Goal: Check status: Check status

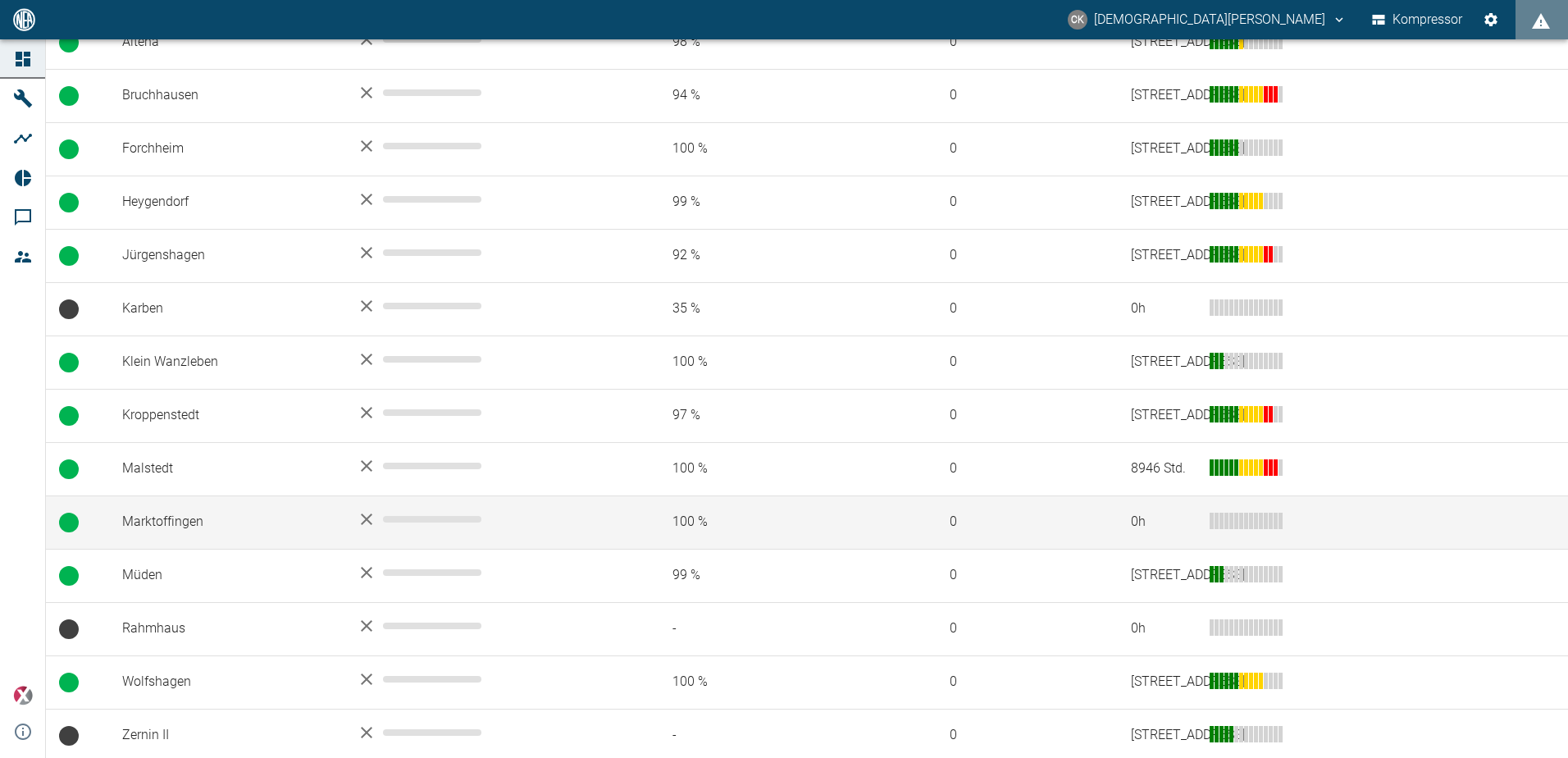
scroll to position [394, 0]
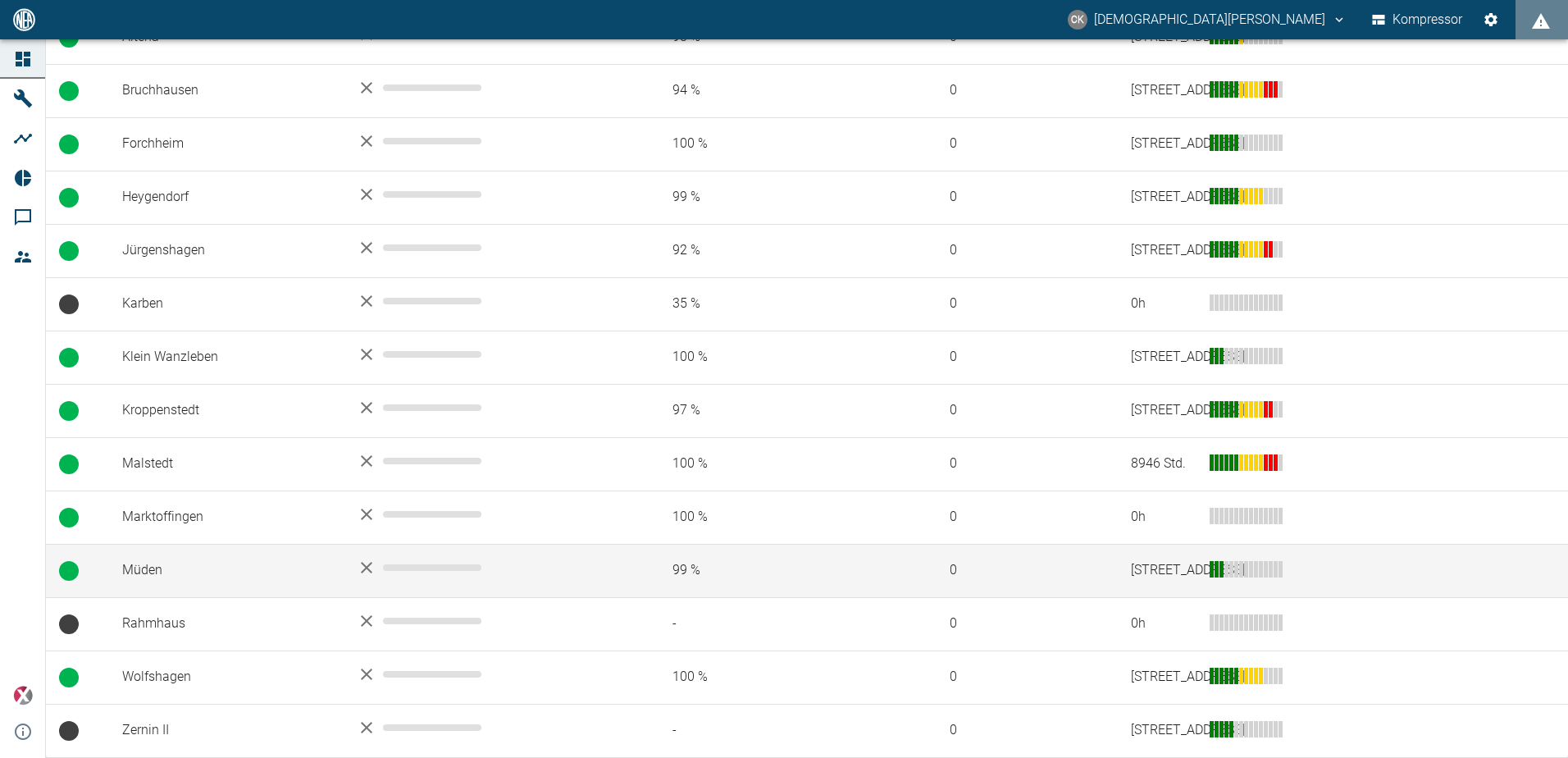
click at [140, 573] on td "Müden" at bounding box center [226, 570] width 235 height 54
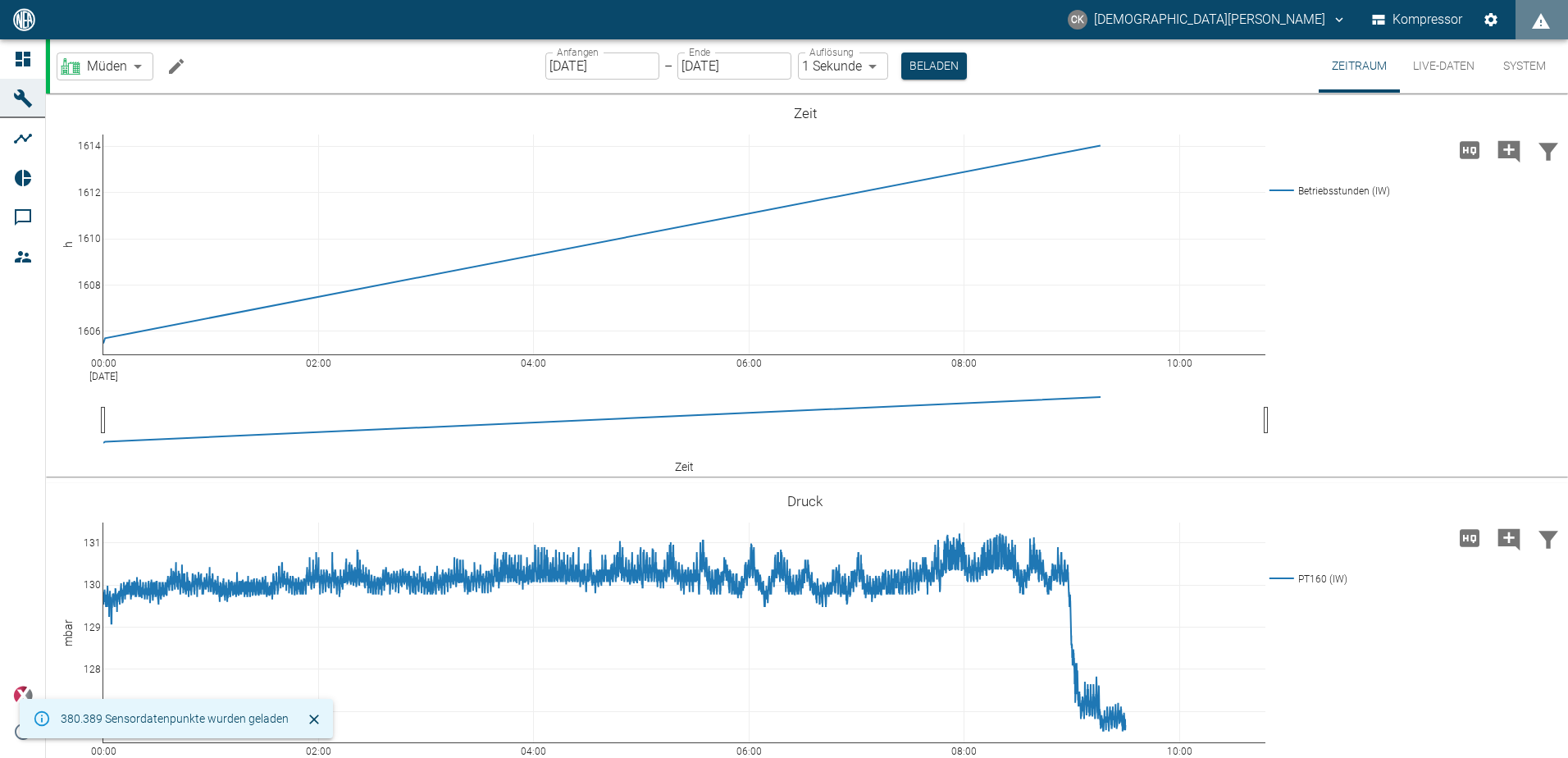
click at [561, 58] on label "Anfangen" at bounding box center [578, 52] width 42 height 14
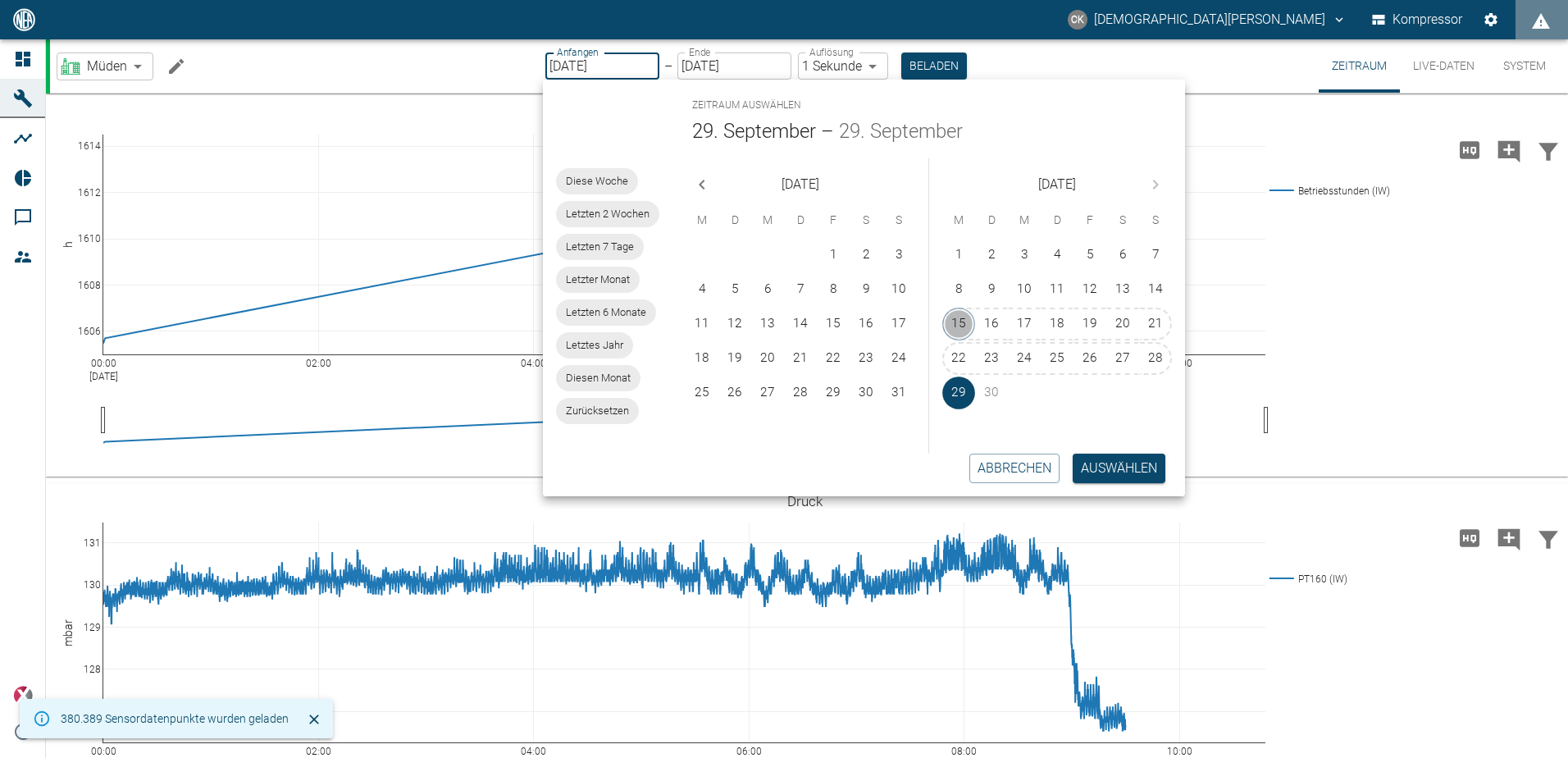
click at [957, 320] on button "15" at bounding box center [958, 324] width 33 height 33
type input "[DATE]"
type input "2min"
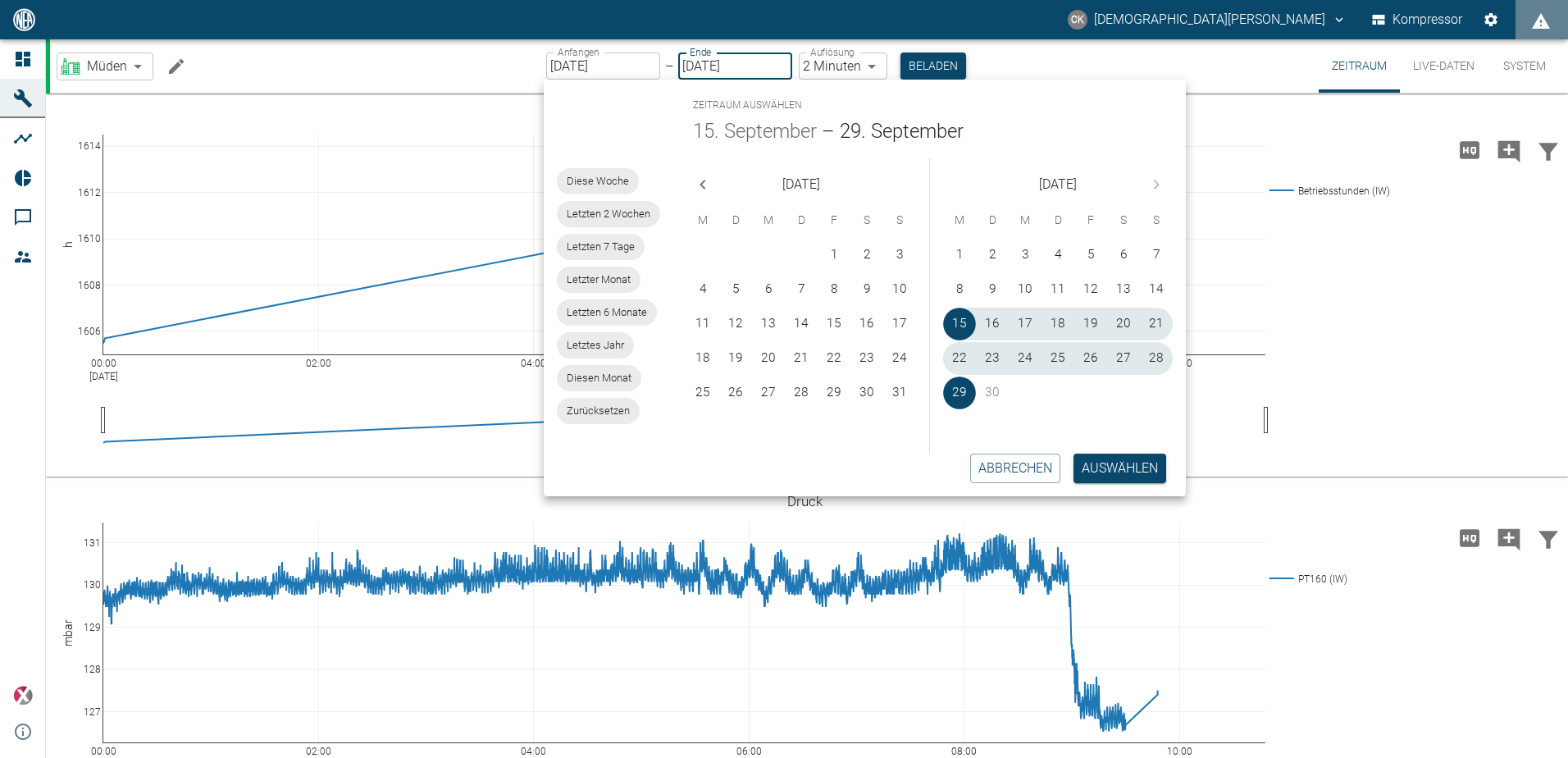
click at [939, 57] on button "Beladen" at bounding box center [934, 66] width 66 height 27
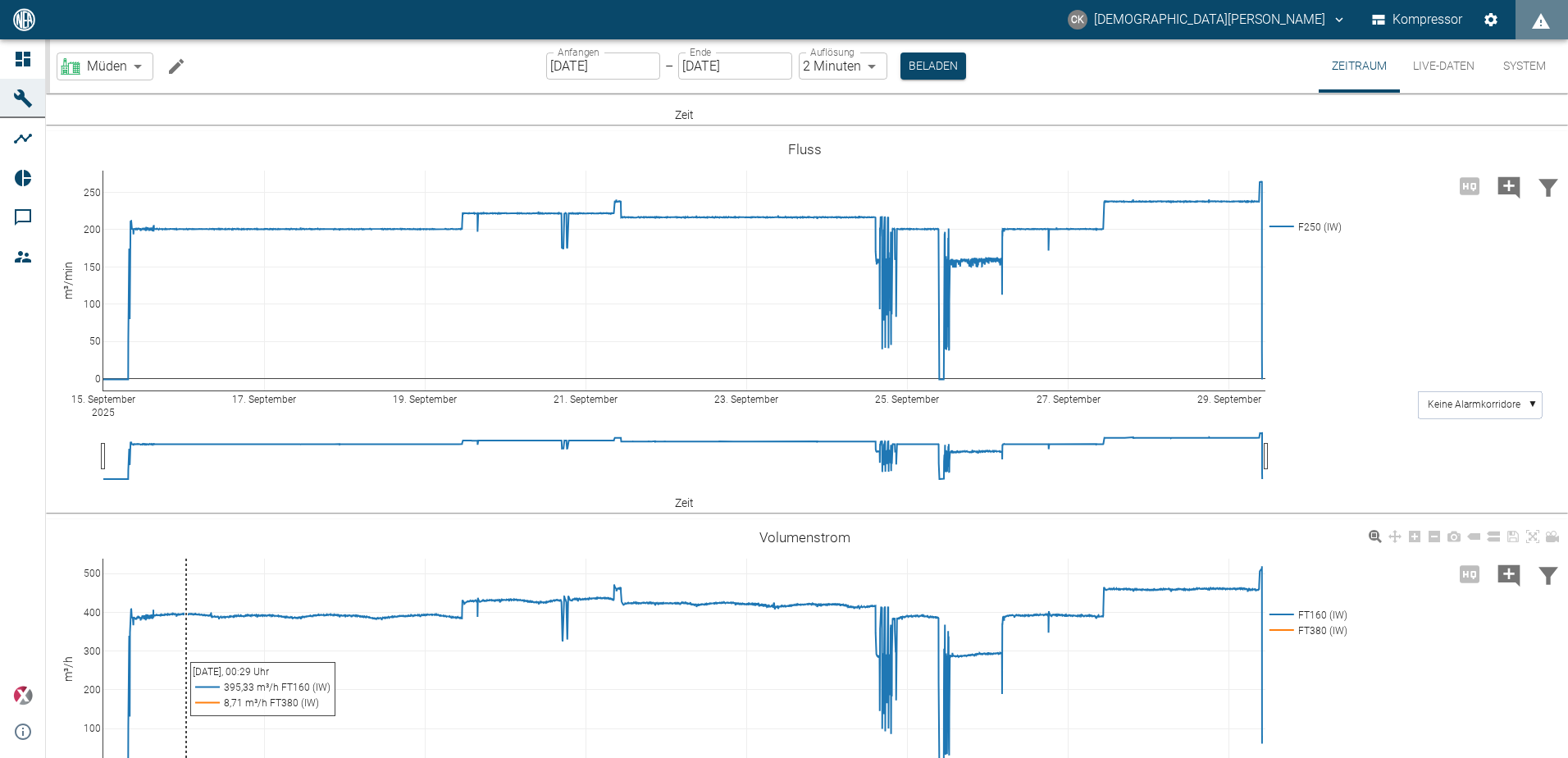
scroll to position [950, 0]
